Goal: Find specific page/section: Find specific page/section

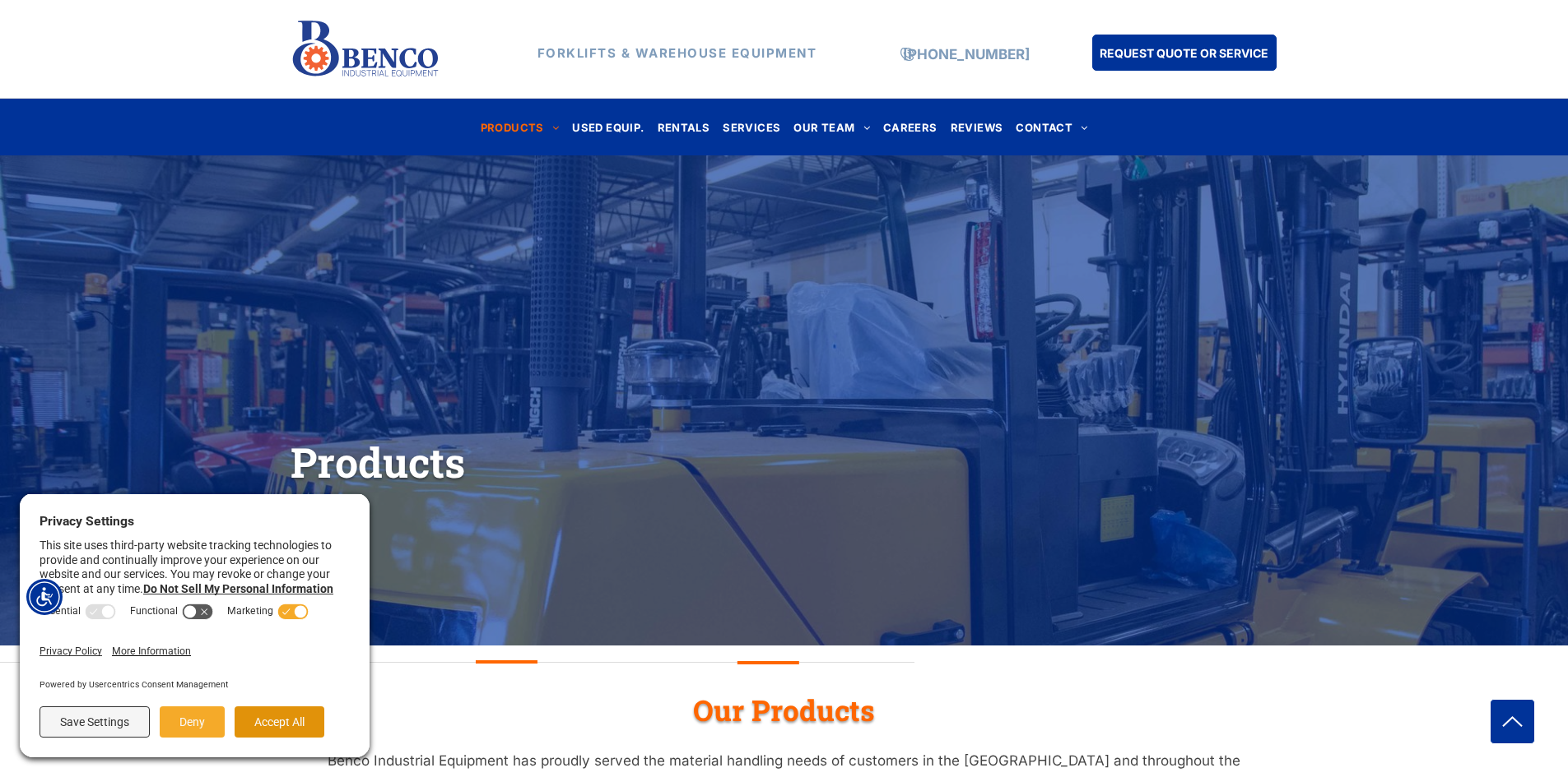
click at [300, 727] on button "Accept All" at bounding box center [280, 722] width 90 height 31
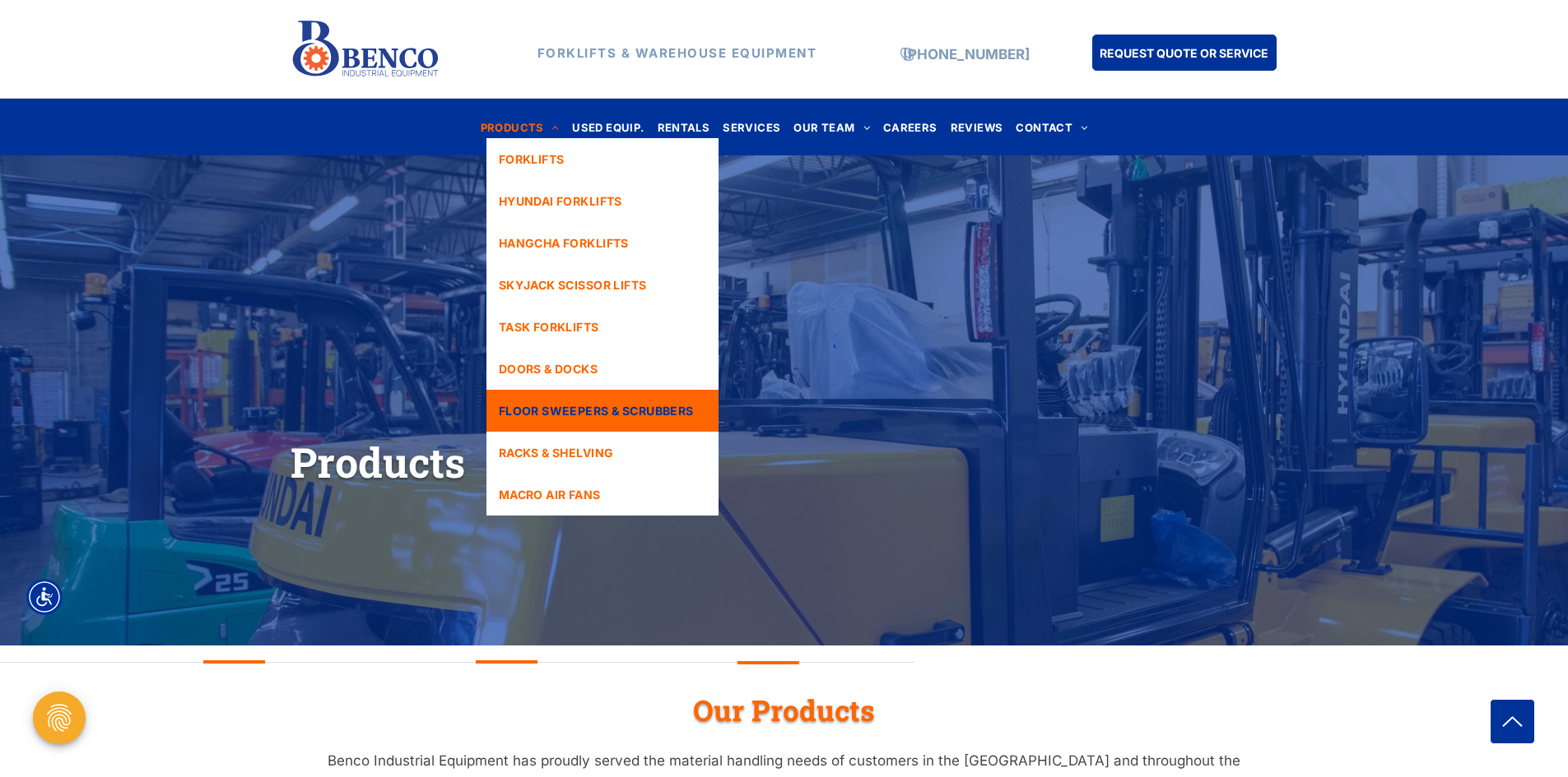
click at [568, 403] on span "FLOOR SWEEPERS & SCRUBBERS" at bounding box center [596, 411] width 195 height 17
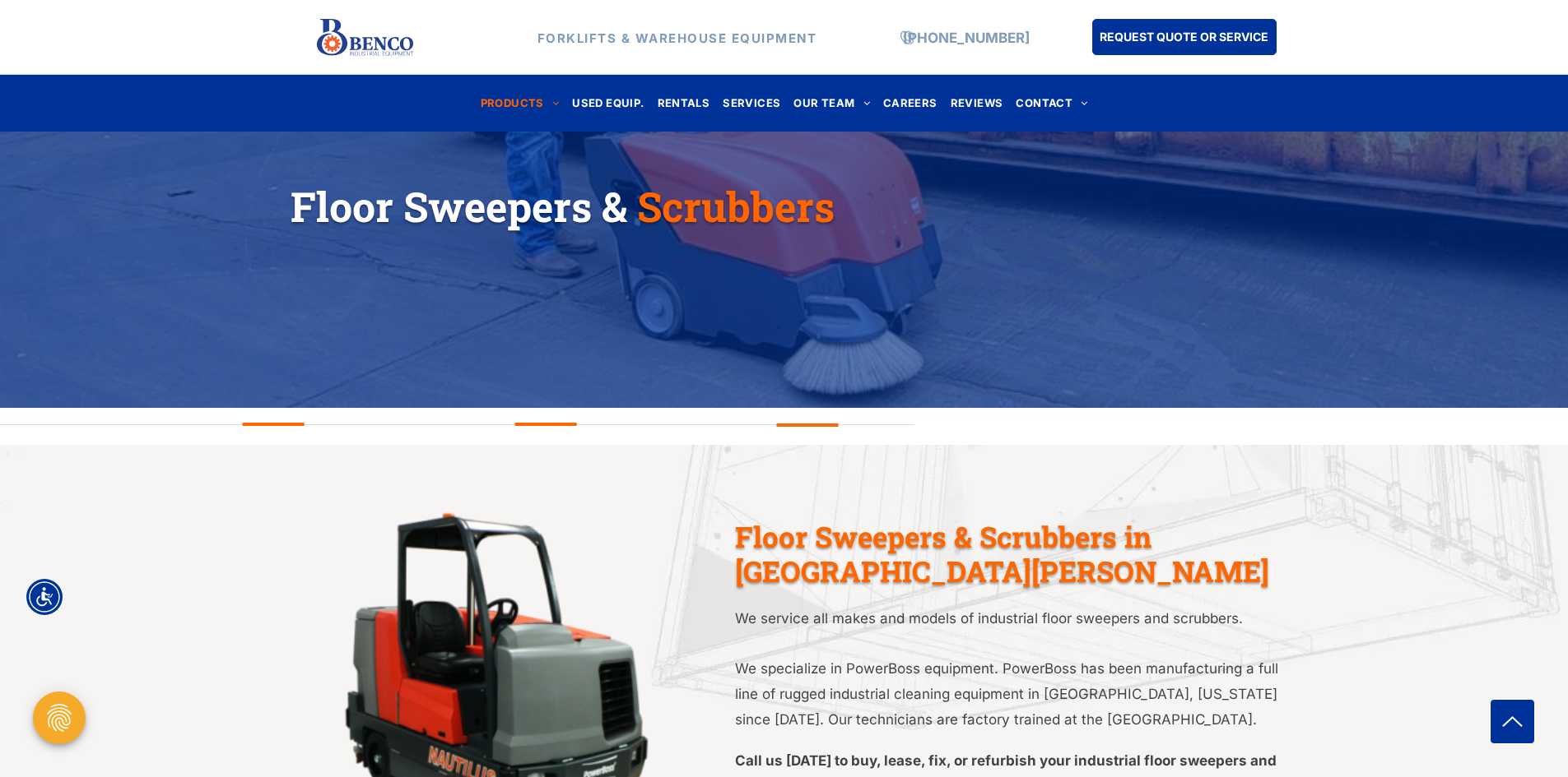
scroll to position [247, 0]
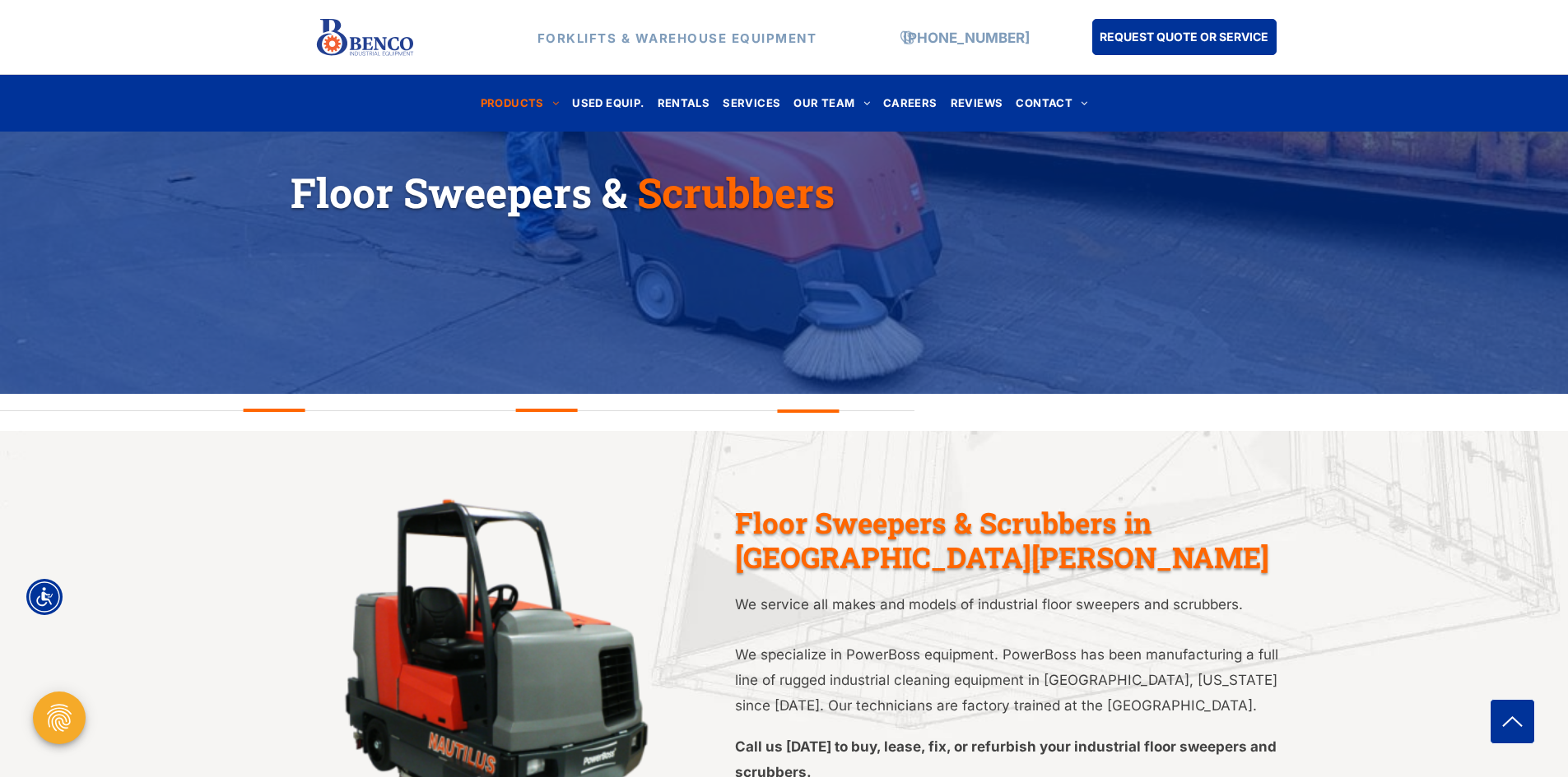
click at [571, 407] on div at bounding box center [547, 411] width 62 height 22
click at [812, 419] on div at bounding box center [808, 412] width 62 height 22
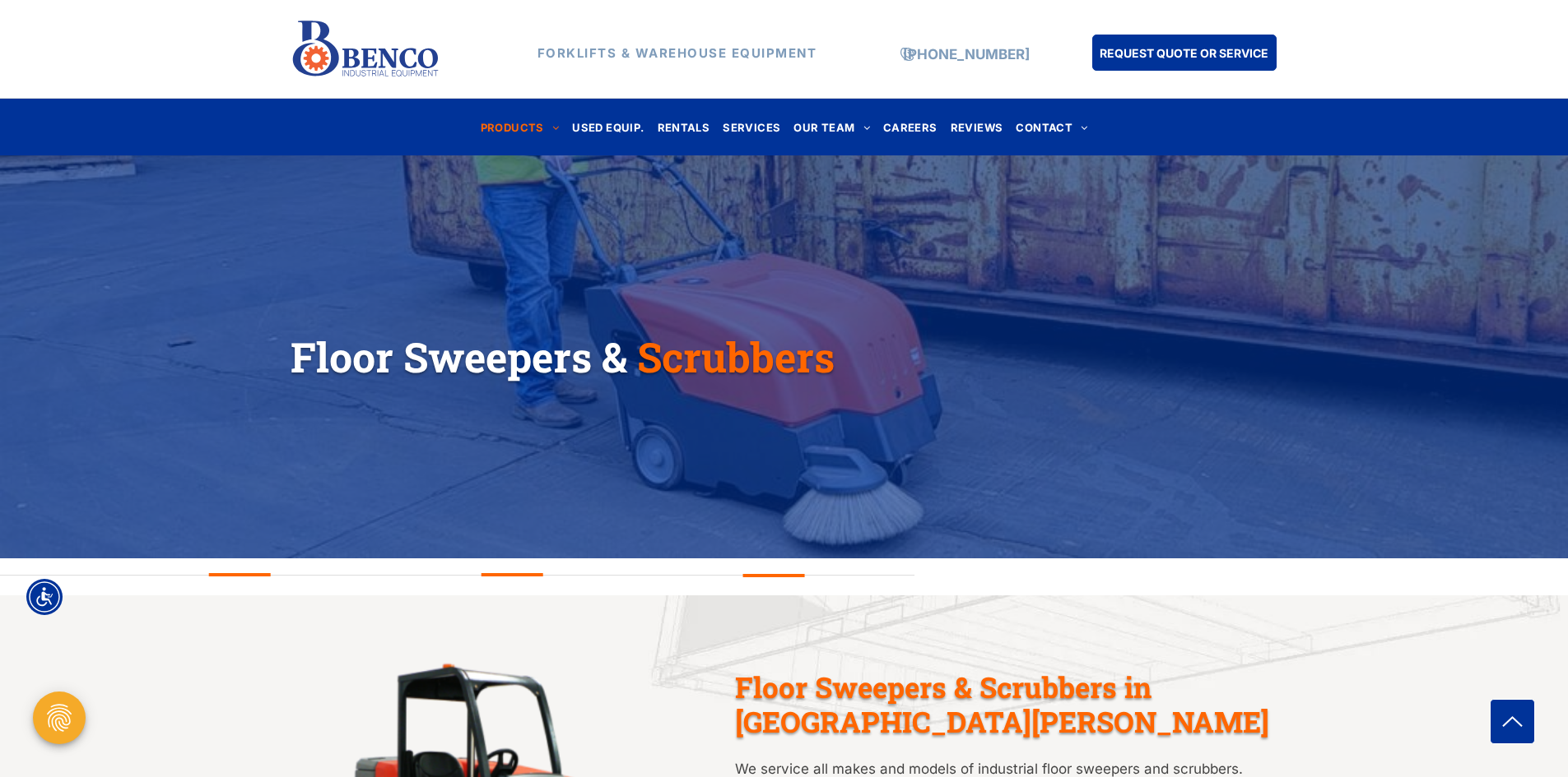
scroll to position [0, 0]
